Goal: Obtain resource: Download file/media

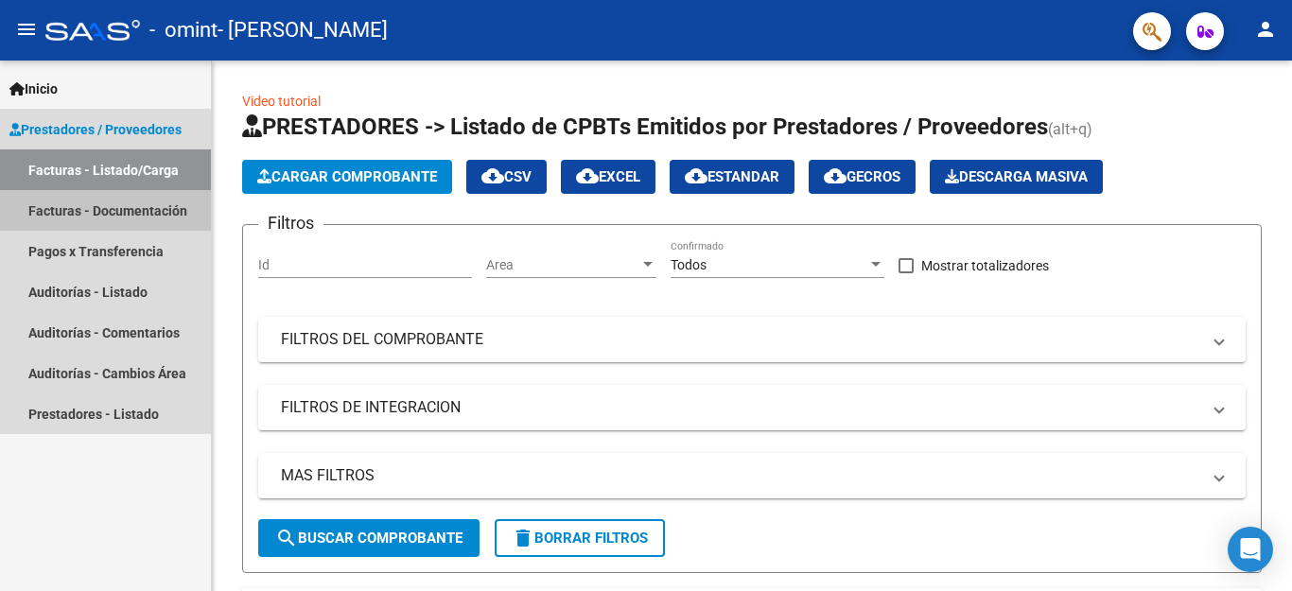
click at [169, 214] on link "Facturas - Documentación" at bounding box center [105, 210] width 211 height 41
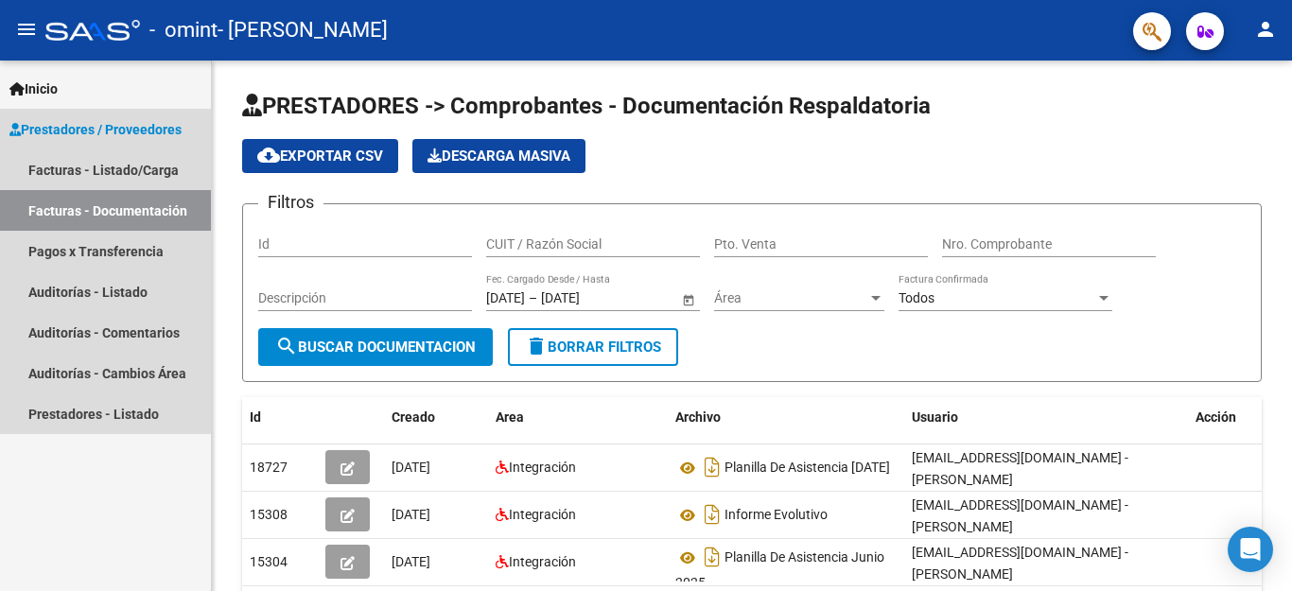
click at [166, 212] on link "Facturas - Documentación" at bounding box center [105, 210] width 211 height 41
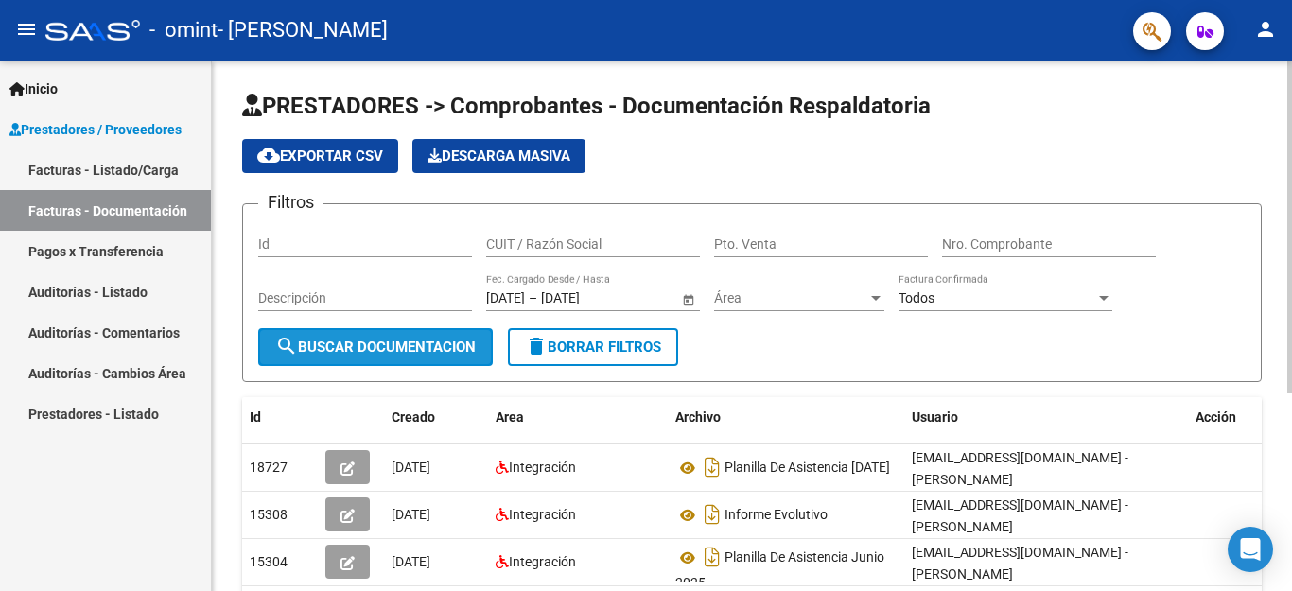
click at [409, 341] on span "search Buscar Documentacion" at bounding box center [375, 347] width 200 height 17
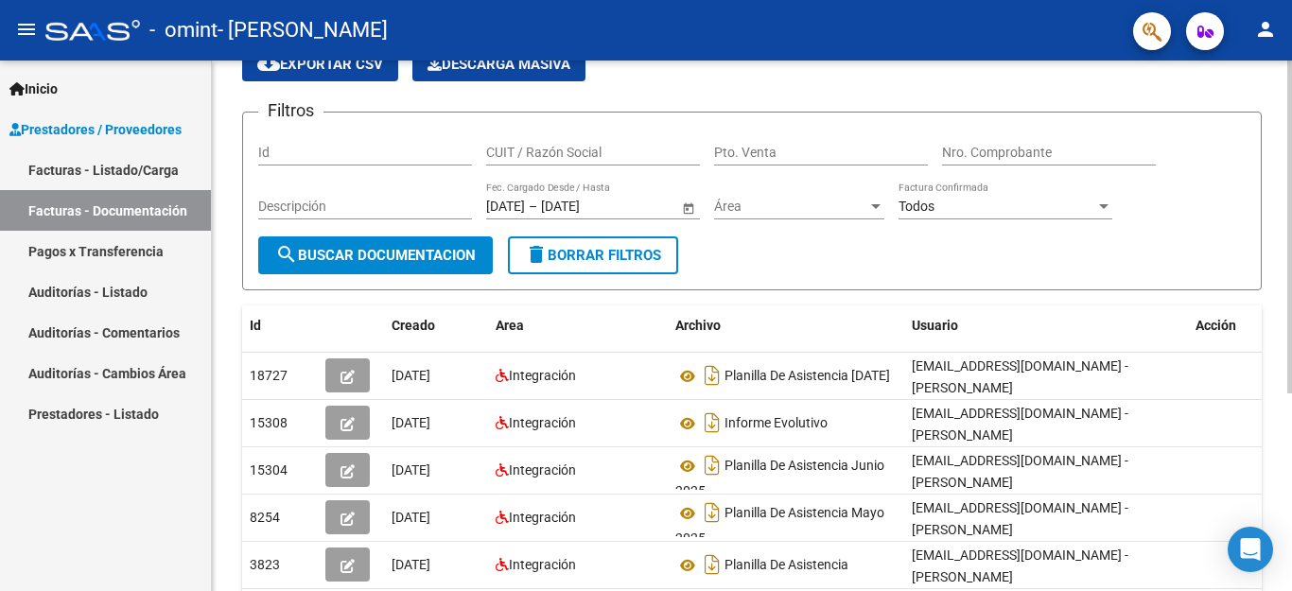
scroll to position [144, 0]
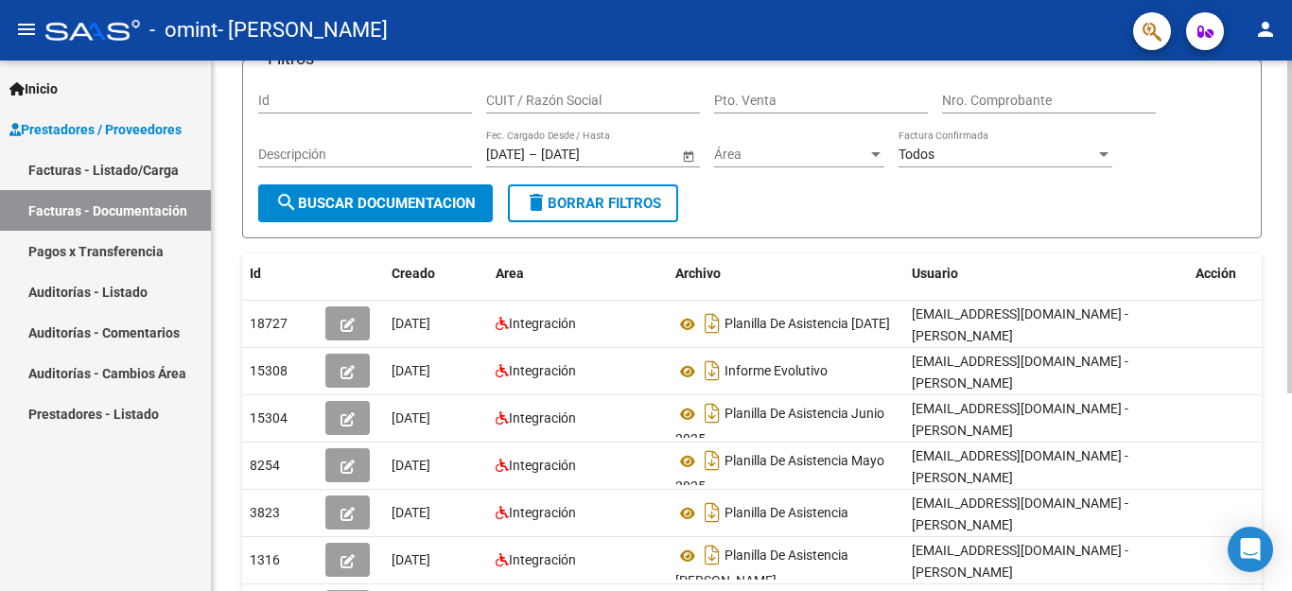
click at [1291, 393] on div at bounding box center [1289, 227] width 5 height 333
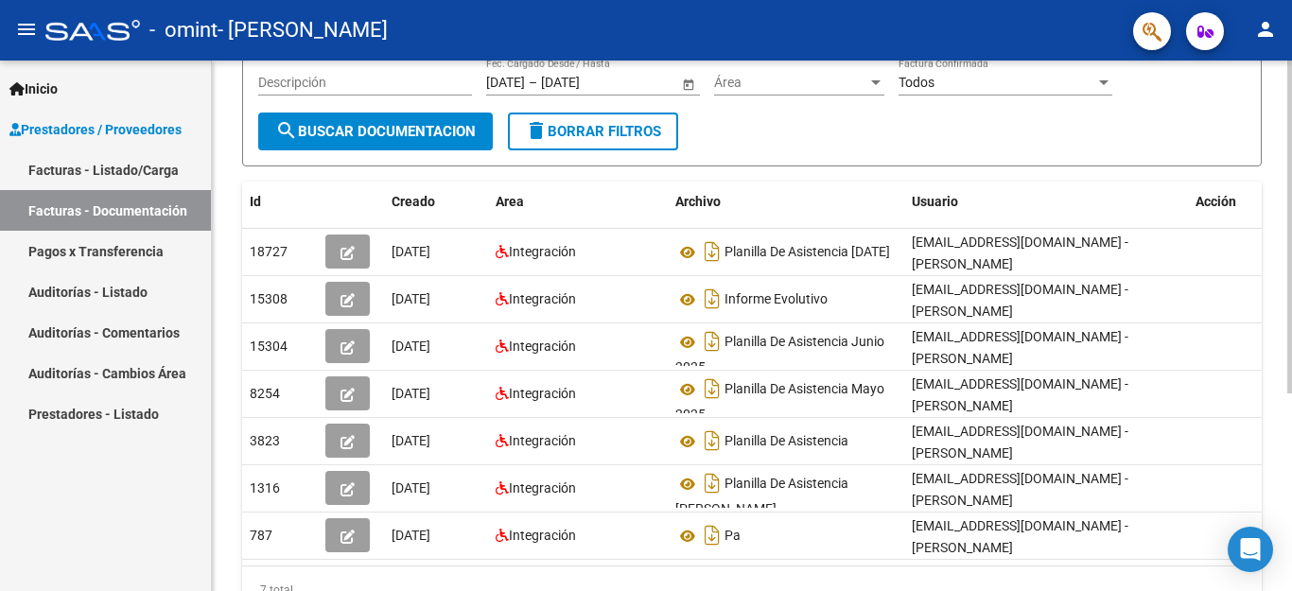
scroll to position [315, 0]
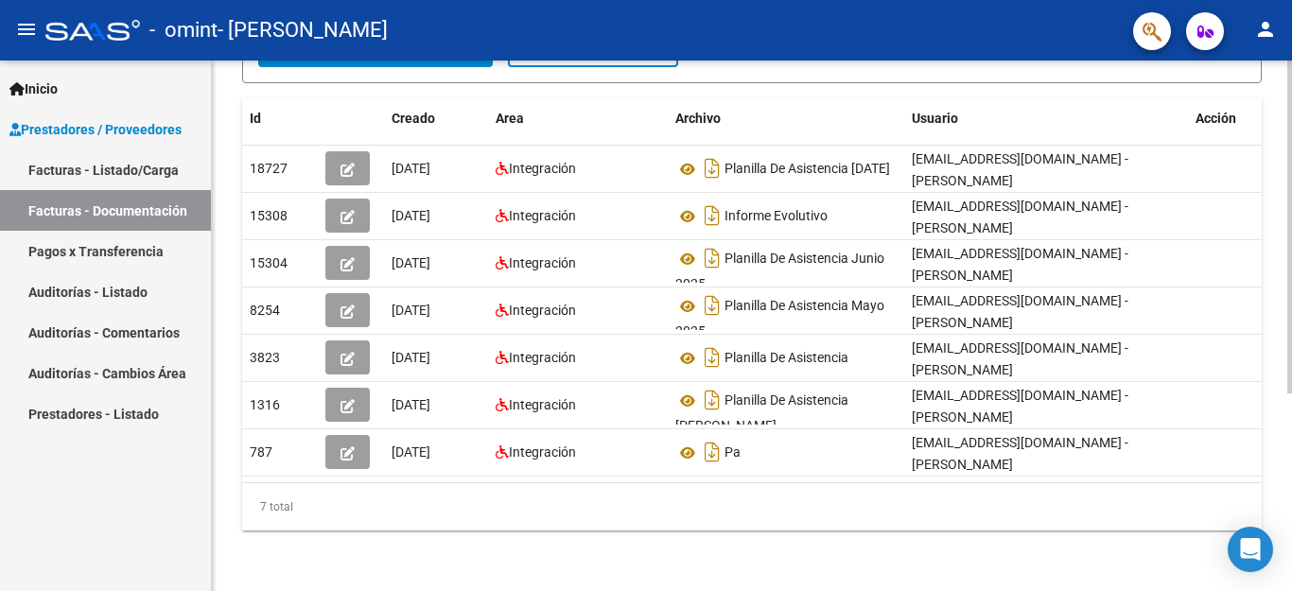
click at [1263, 576] on div "PRESTADORES -> Comprobantes - Documentación Respaldatoria cloud_download Export…" at bounding box center [754, 176] width 1085 height 829
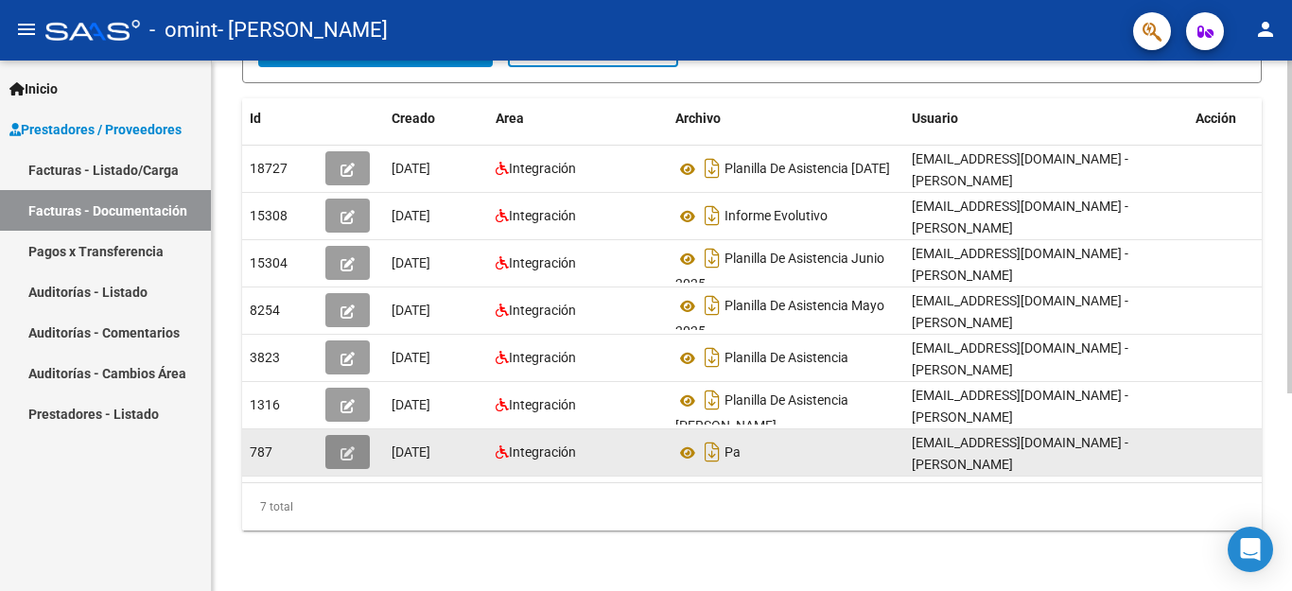
click at [340, 444] on button "button" at bounding box center [347, 452] width 44 height 34
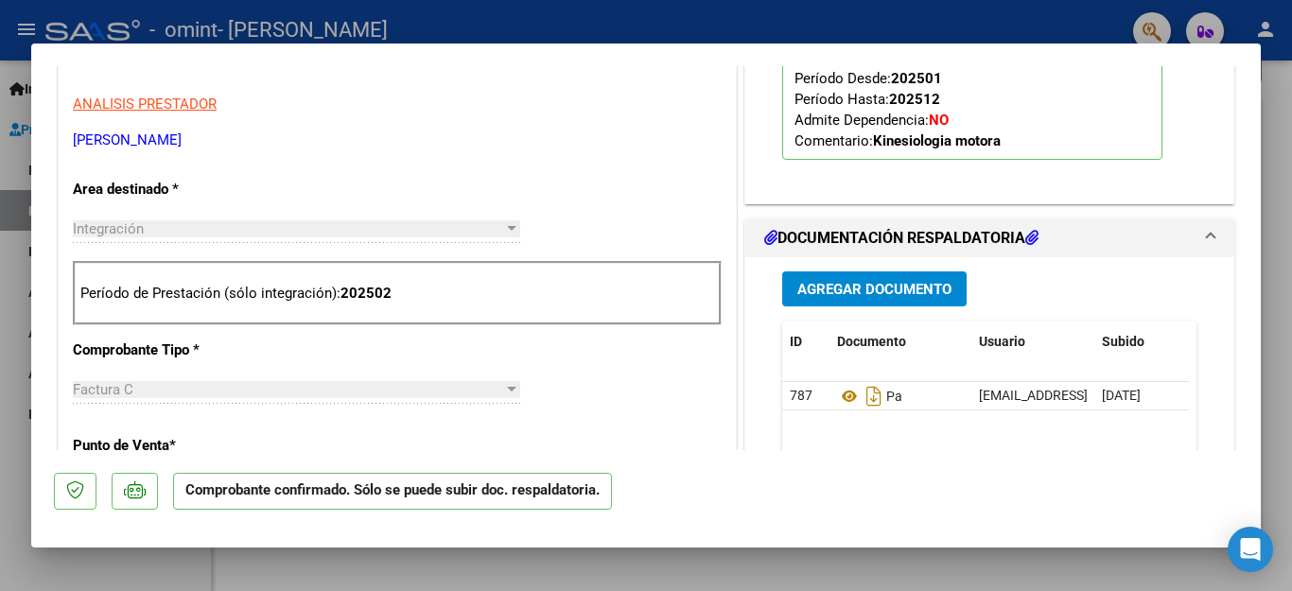
scroll to position [643, 0]
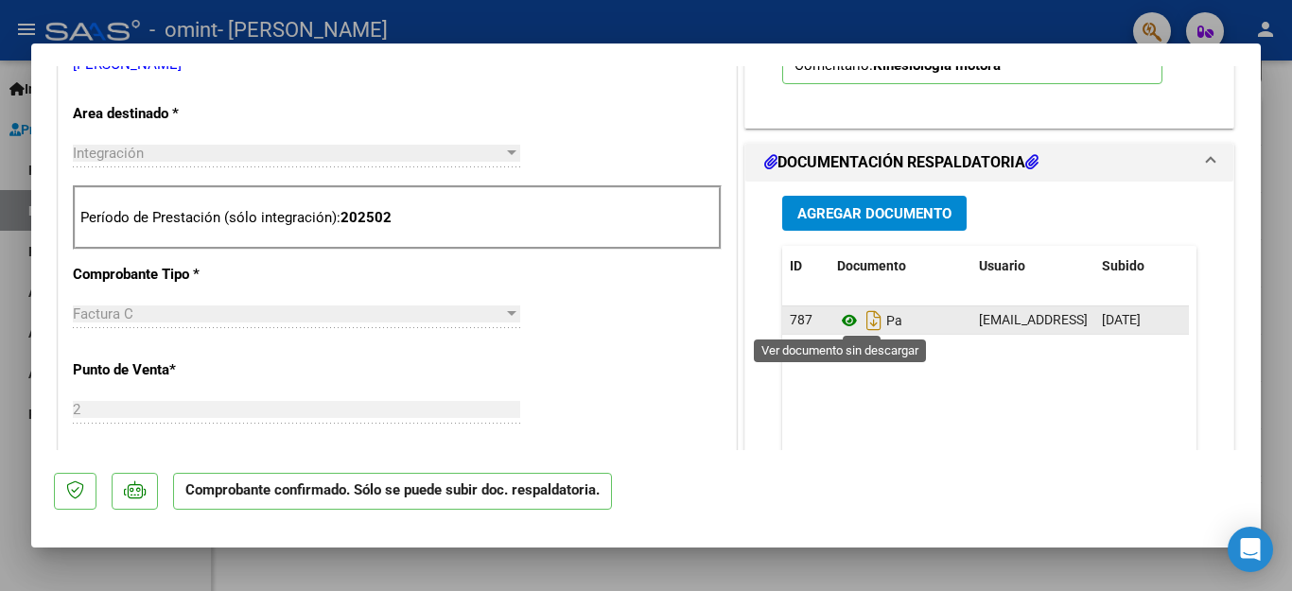
click at [839, 322] on icon at bounding box center [849, 320] width 25 height 23
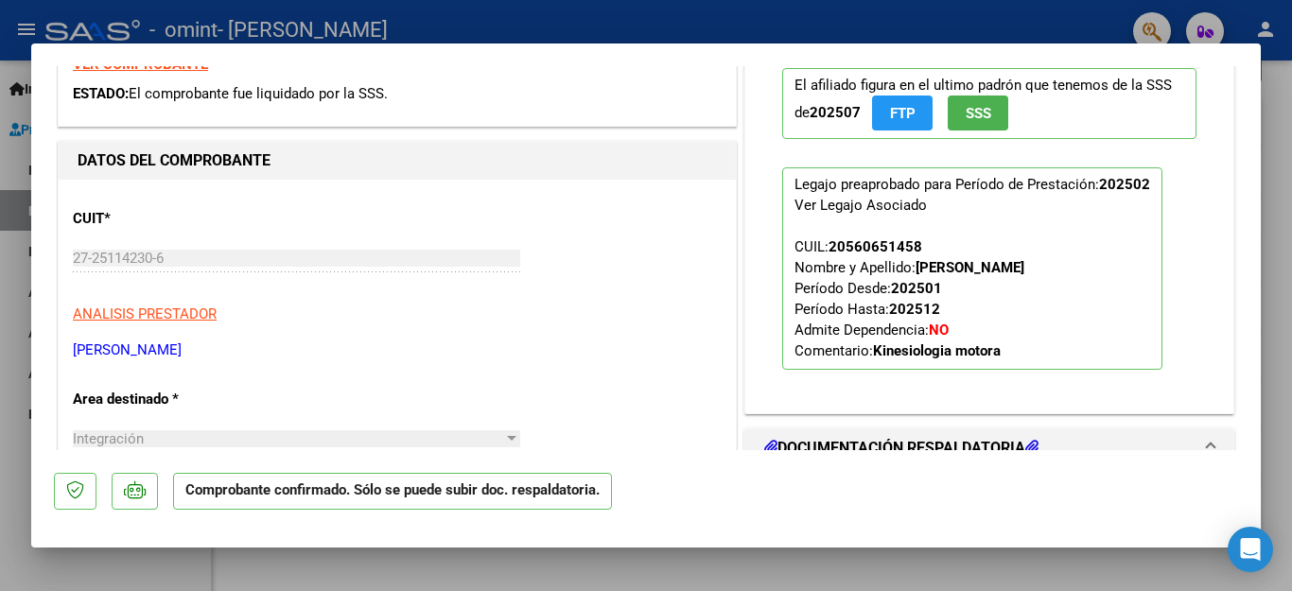
scroll to position [22, 0]
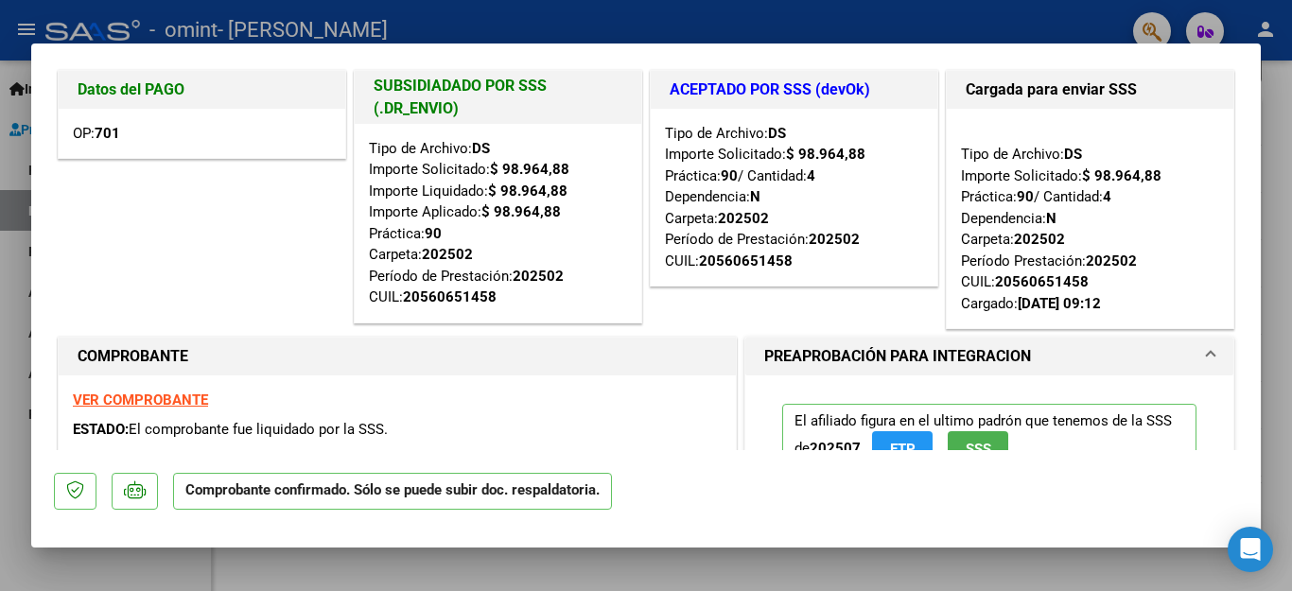
click at [1285, 199] on div at bounding box center [646, 295] width 1292 height 591
